Goal: Task Accomplishment & Management: Complete application form

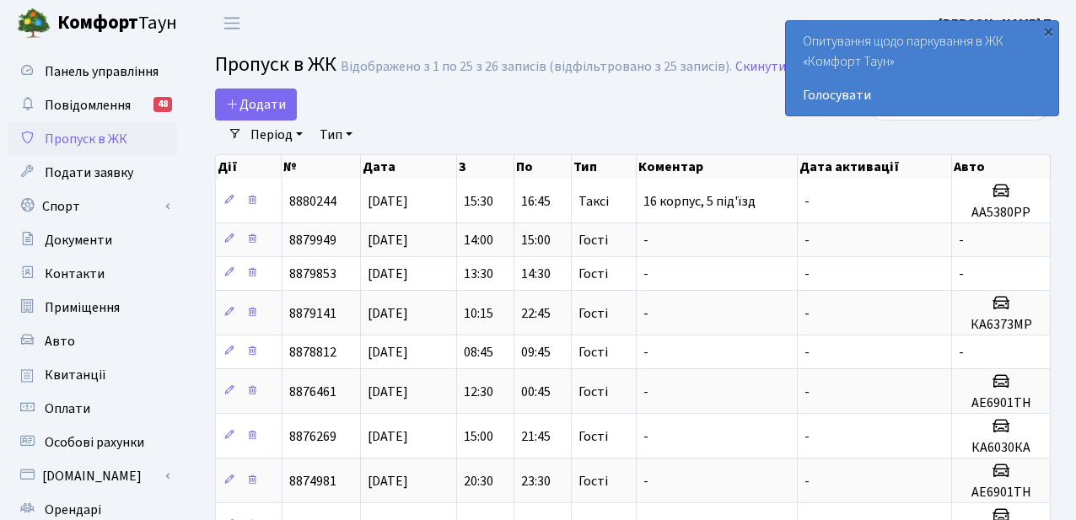
select select "25"
click at [285, 102] on link "Додати" at bounding box center [256, 105] width 82 height 32
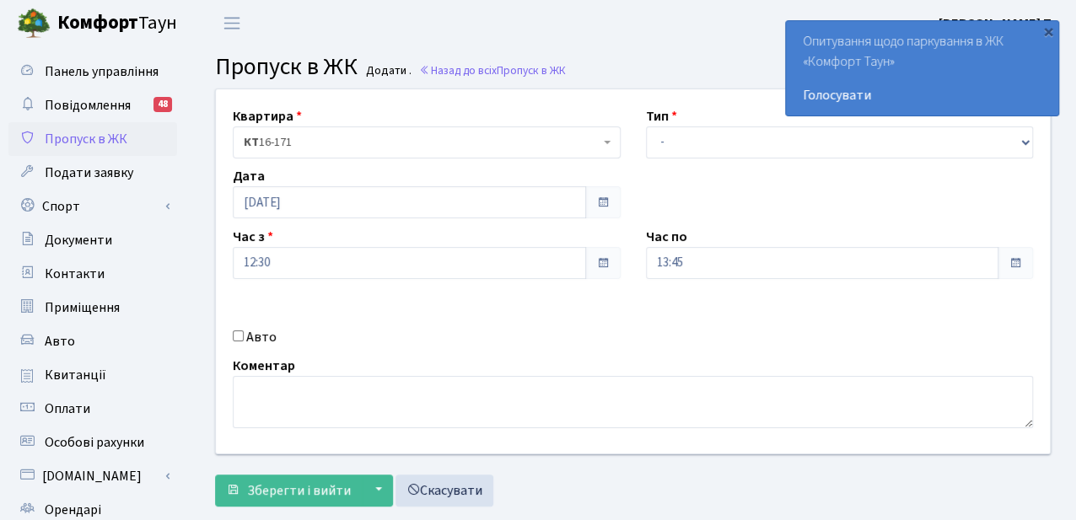
select select "3"
click at [646, 126] on select "- Доставка Таксі Гості Сервіс" at bounding box center [840, 142] width 388 height 32
click at [688, 258] on input "13:45" at bounding box center [822, 263] width 353 height 32
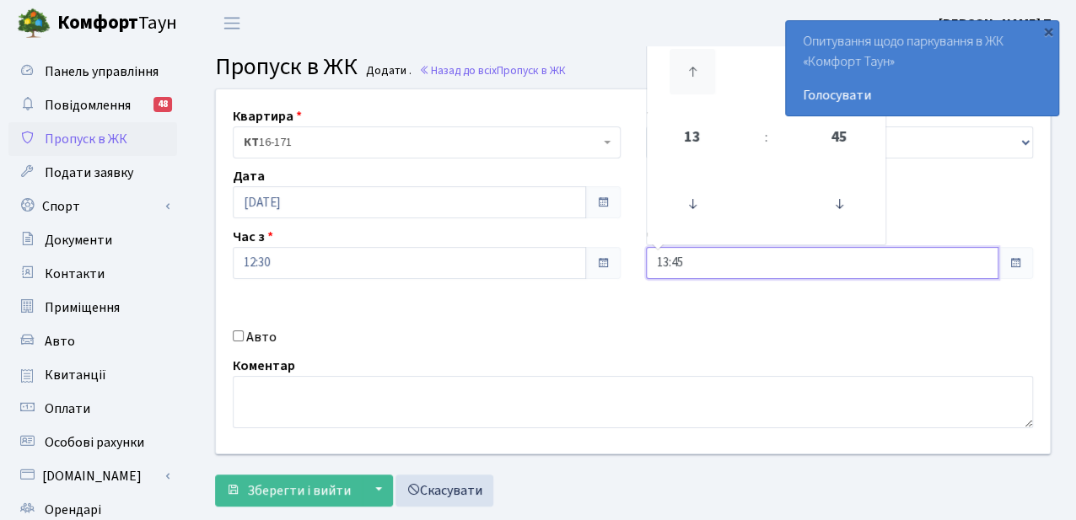
click at [688, 83] on icon at bounding box center [692, 72] width 46 height 46
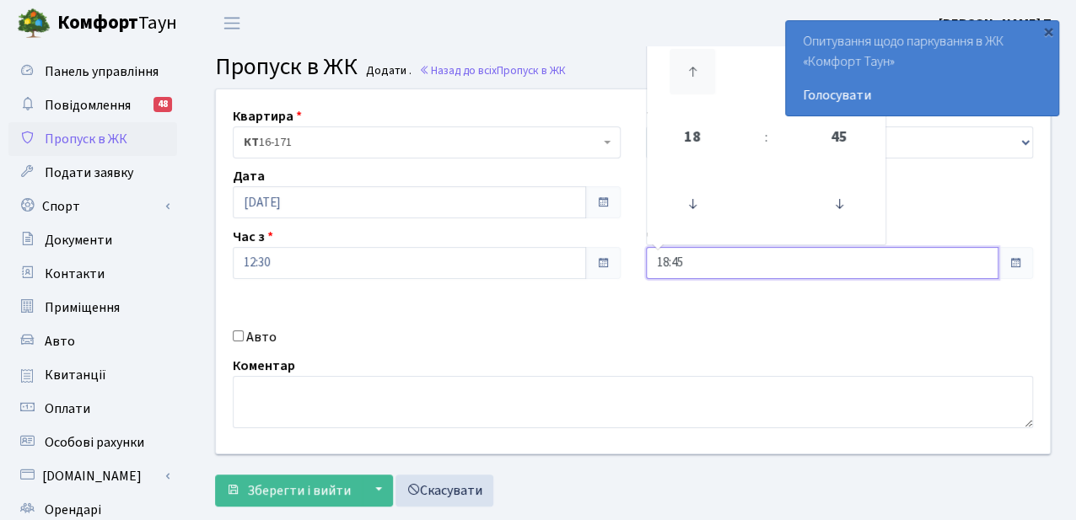
click at [688, 83] on icon at bounding box center [692, 72] width 46 height 46
type input "20:45"
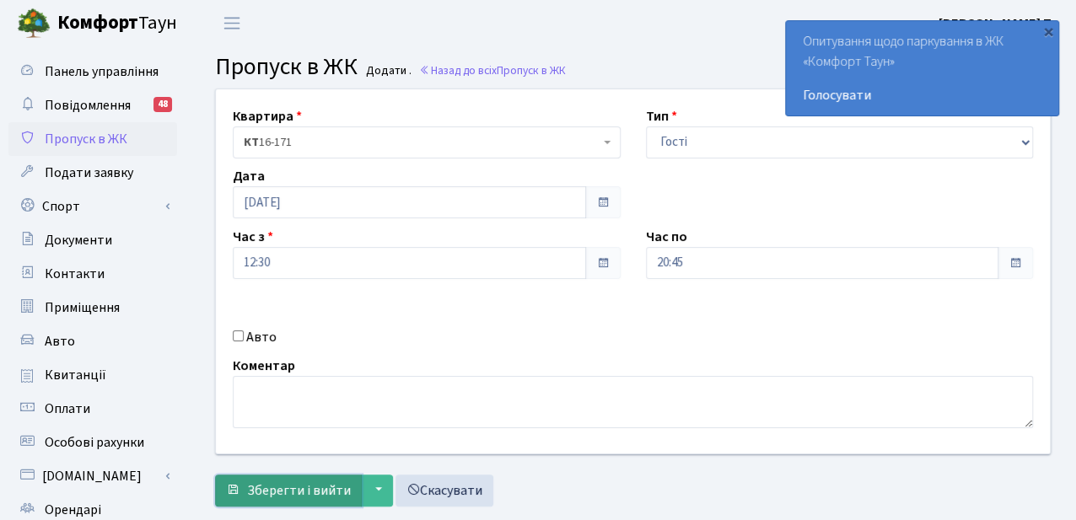
click at [314, 478] on button "Зберегти і вийти" at bounding box center [288, 491] width 147 height 32
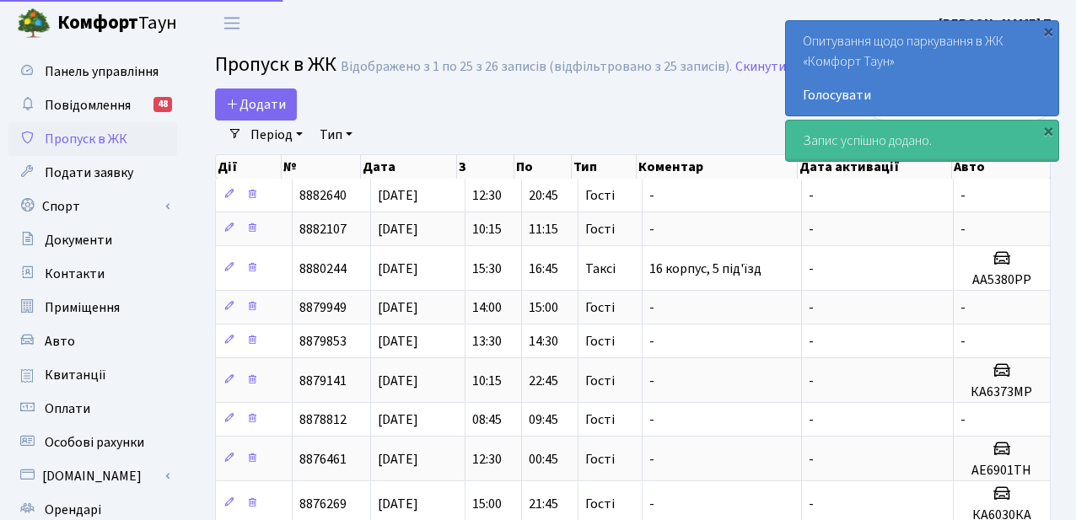
select select "25"
